Goal: Task Accomplishment & Management: Manage account settings

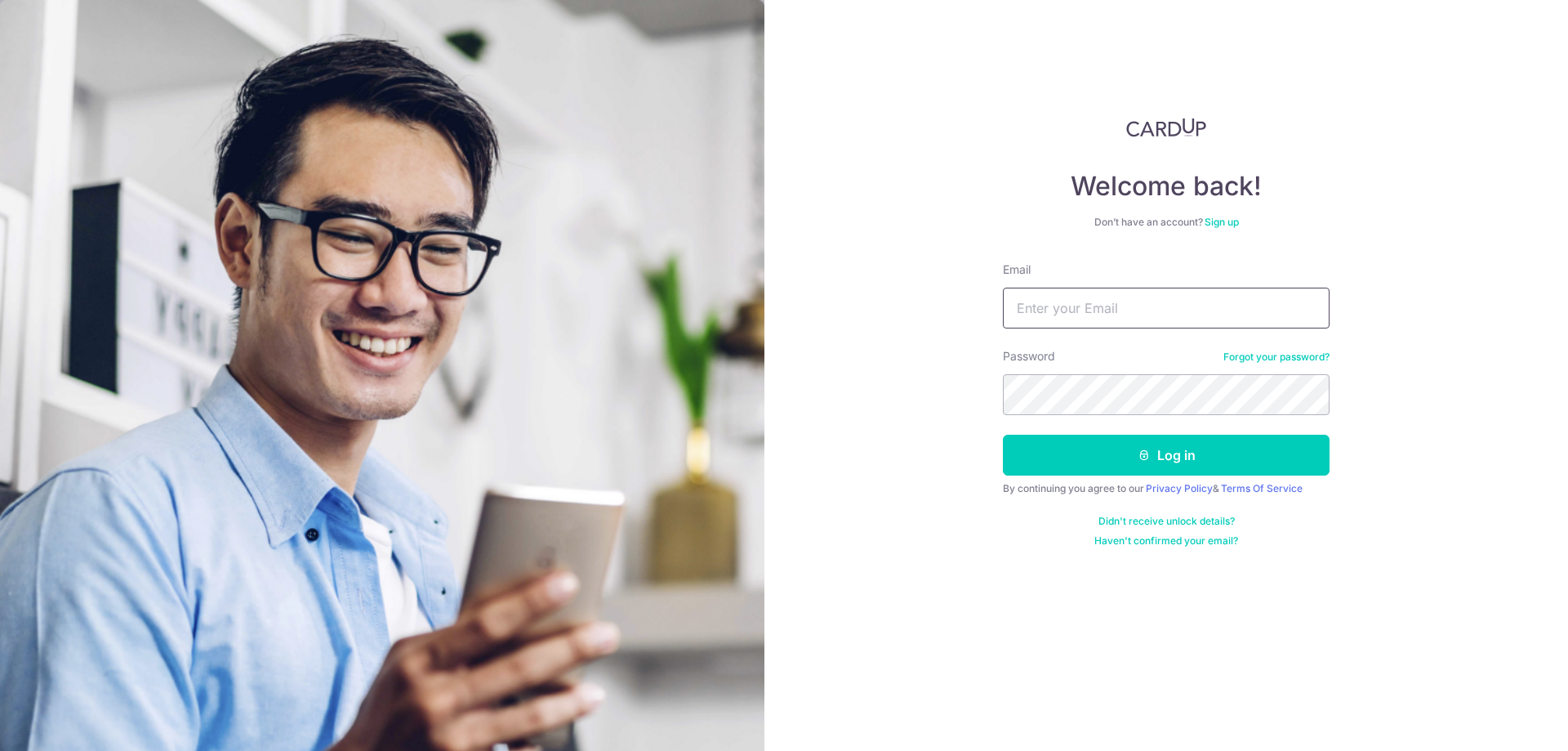
click at [1058, 315] on input "Email" at bounding box center [1166, 308] width 327 height 41
type input "[EMAIL_ADDRESS][DOMAIN_NAME]"
click at [1091, 446] on button "Log in" at bounding box center [1166, 455] width 327 height 41
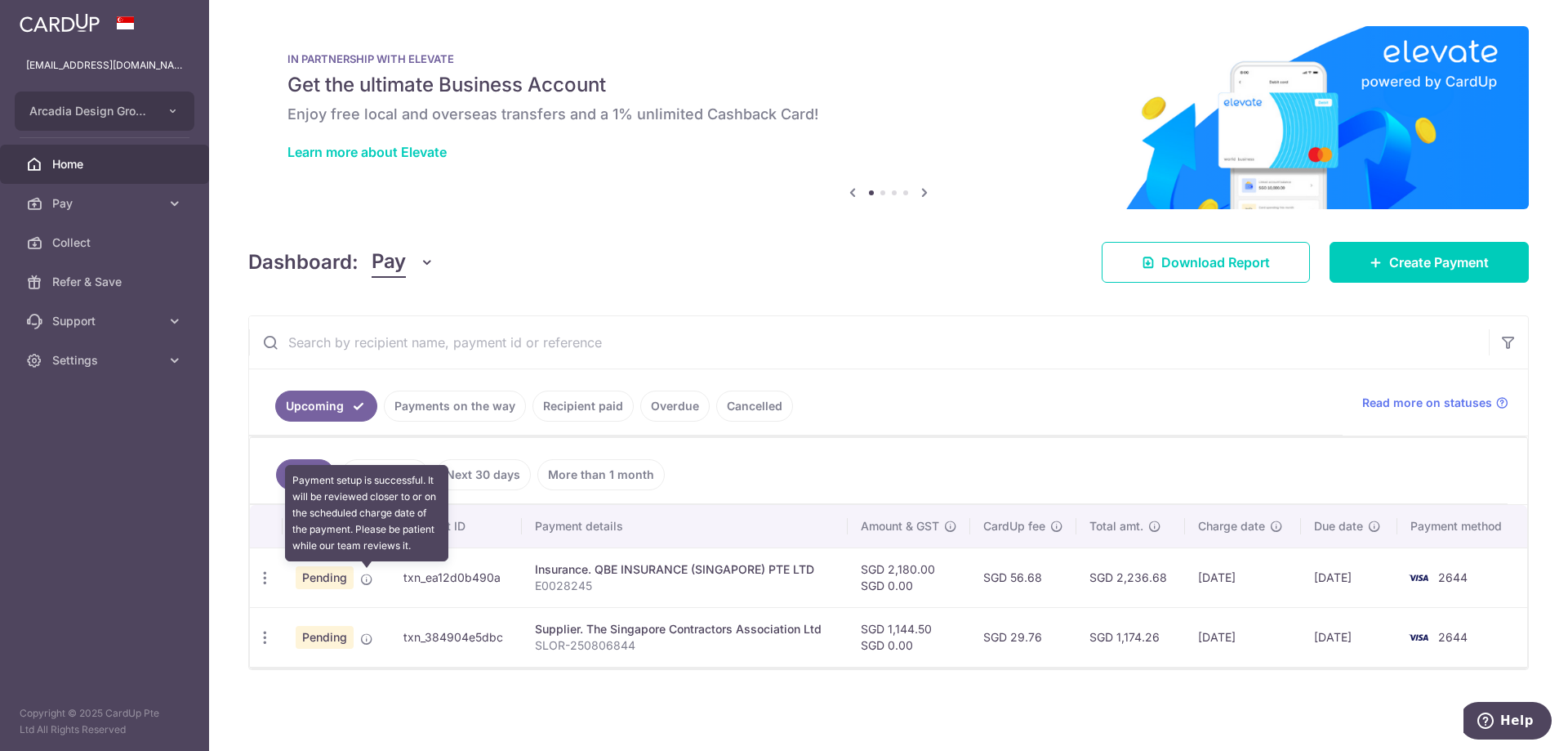
click at [364, 575] on icon at bounding box center [367, 579] width 13 height 13
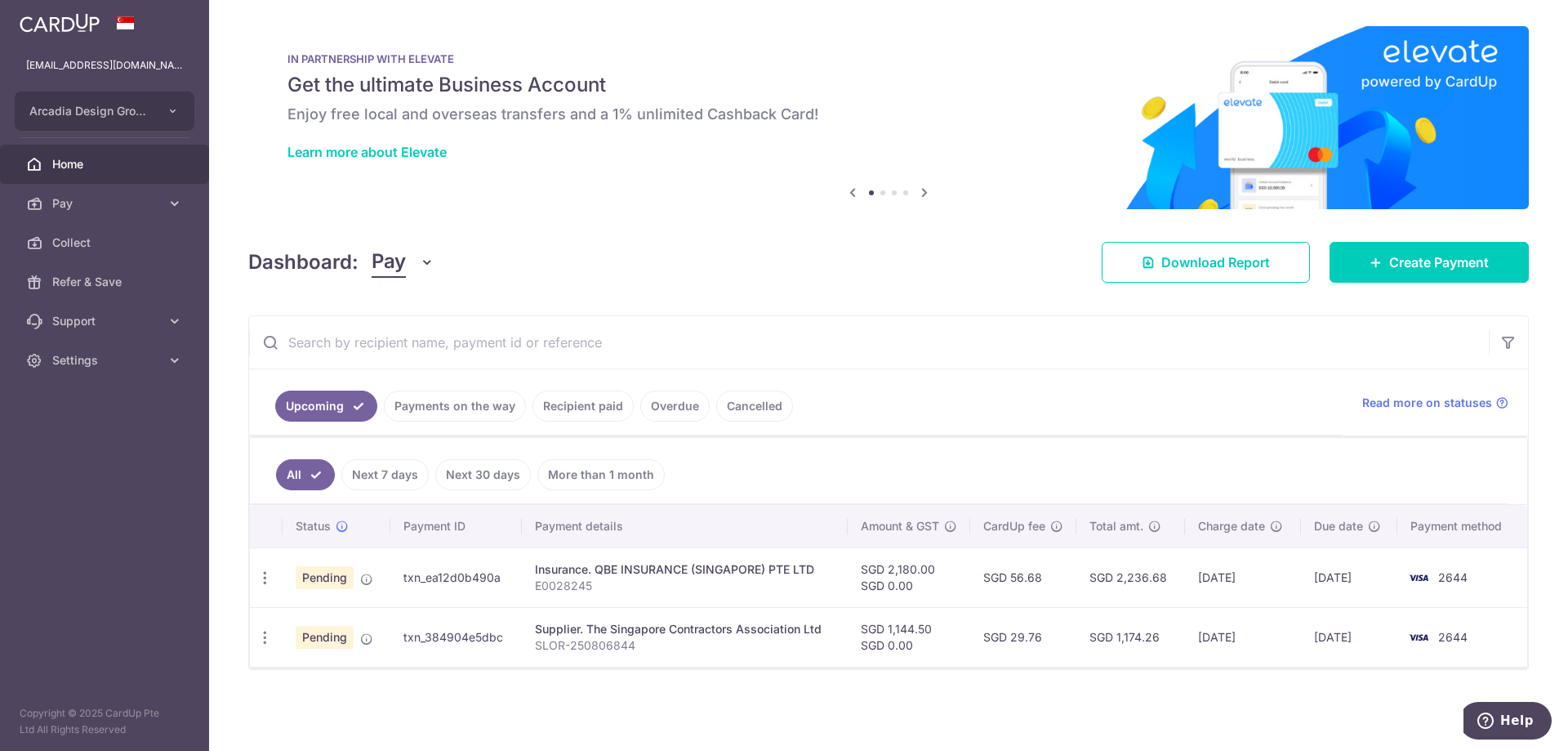
click at [319, 576] on span "Pending" at bounding box center [325, 577] width 58 height 22
click at [326, 650] on td "Pending" at bounding box center [336, 637] width 107 height 60
click at [87, 172] on span "Home" at bounding box center [106, 163] width 107 height 16
click at [130, 112] on span "Arcadia Design Group Pte Ltd" at bounding box center [89, 110] width 120 height 16
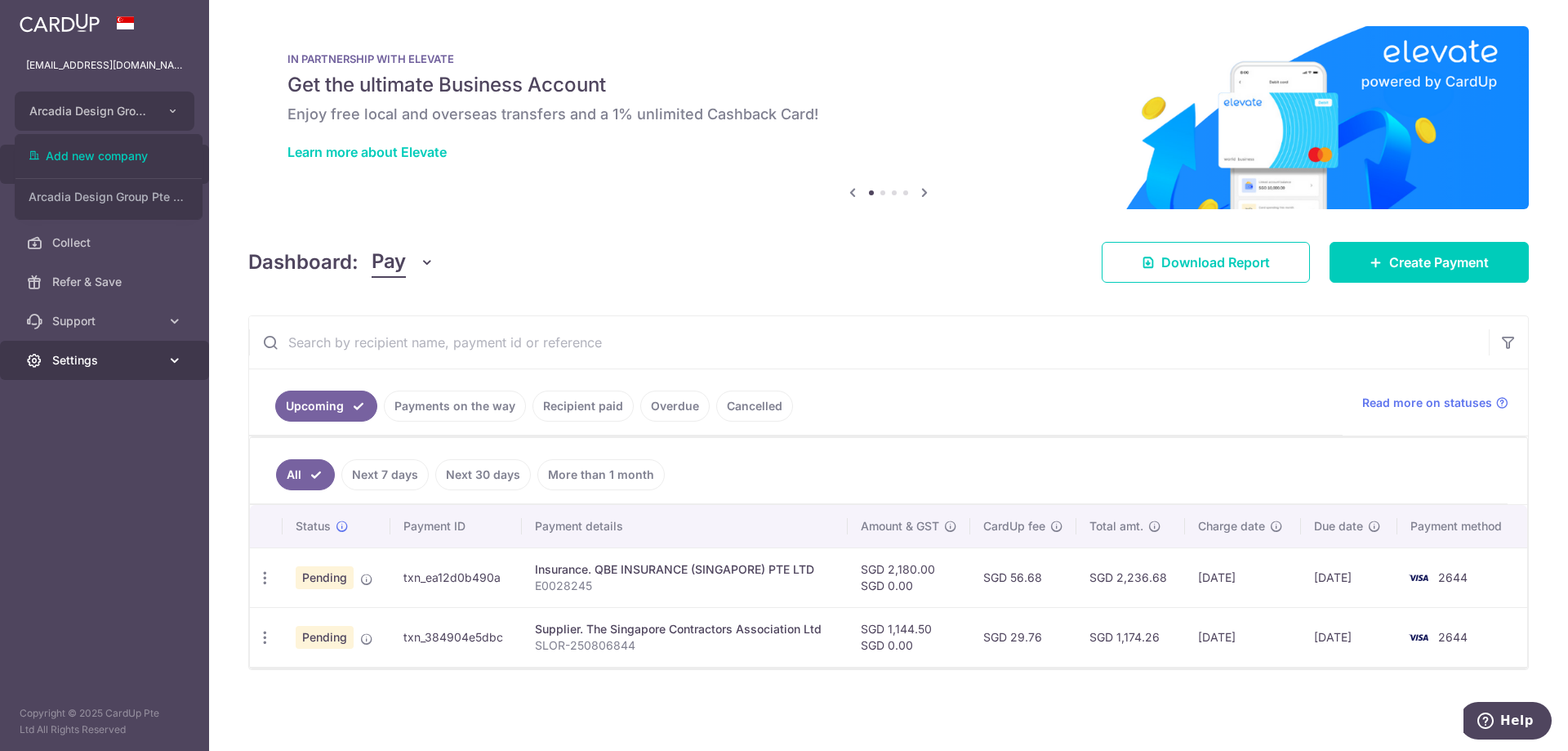
click at [108, 372] on link "Settings" at bounding box center [105, 361] width 209 height 39
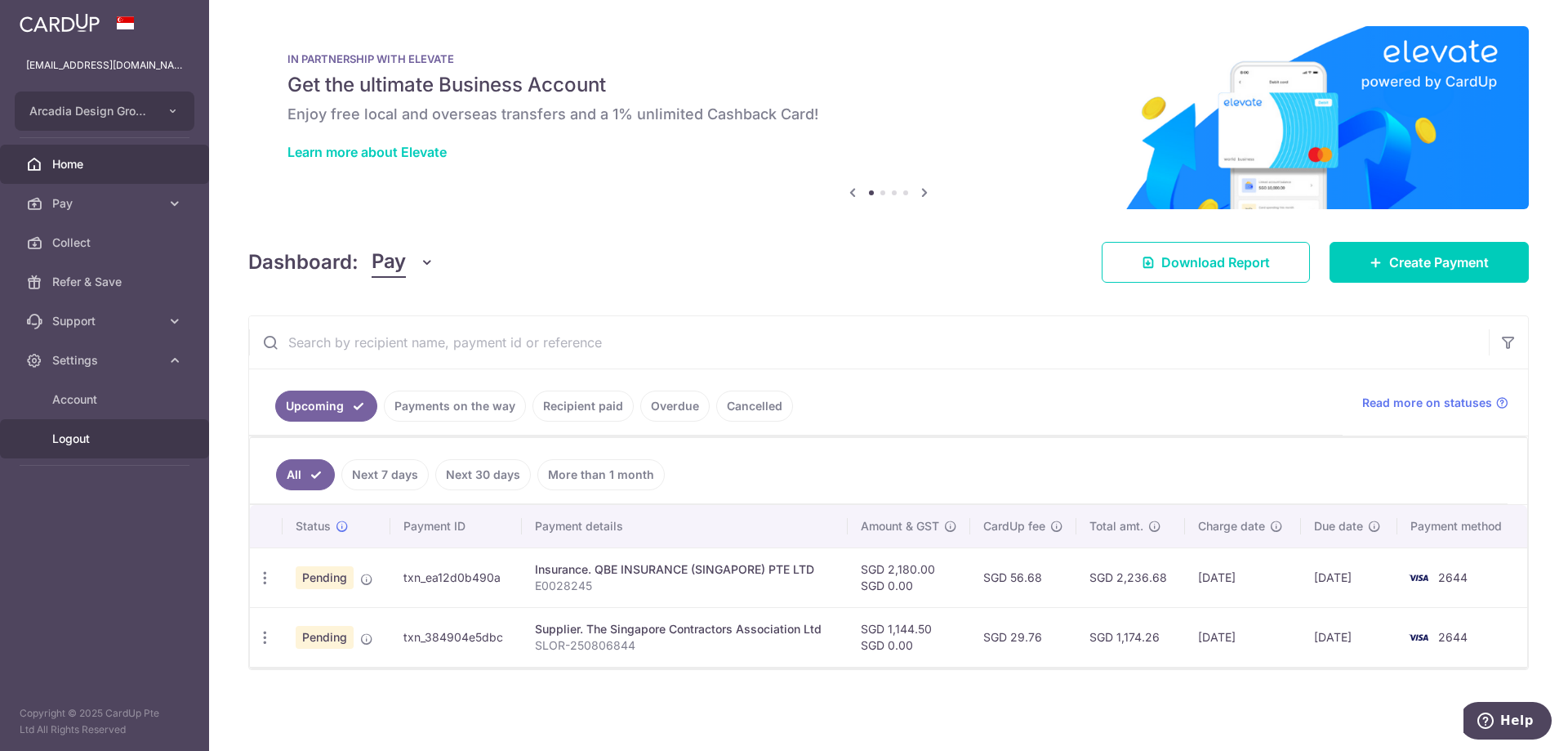
click at [88, 446] on span "Logout" at bounding box center [106, 438] width 107 height 16
